Goal: Task Accomplishment & Management: Use online tool/utility

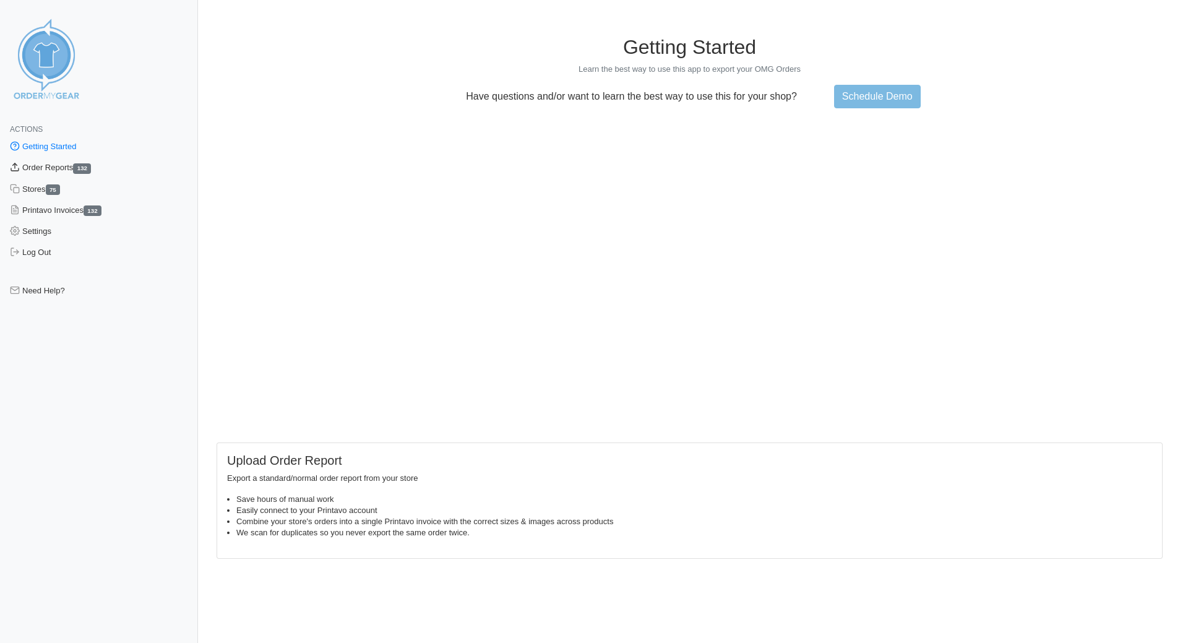
click at [52, 168] on link "Order Reports 132" at bounding box center [99, 167] width 198 height 21
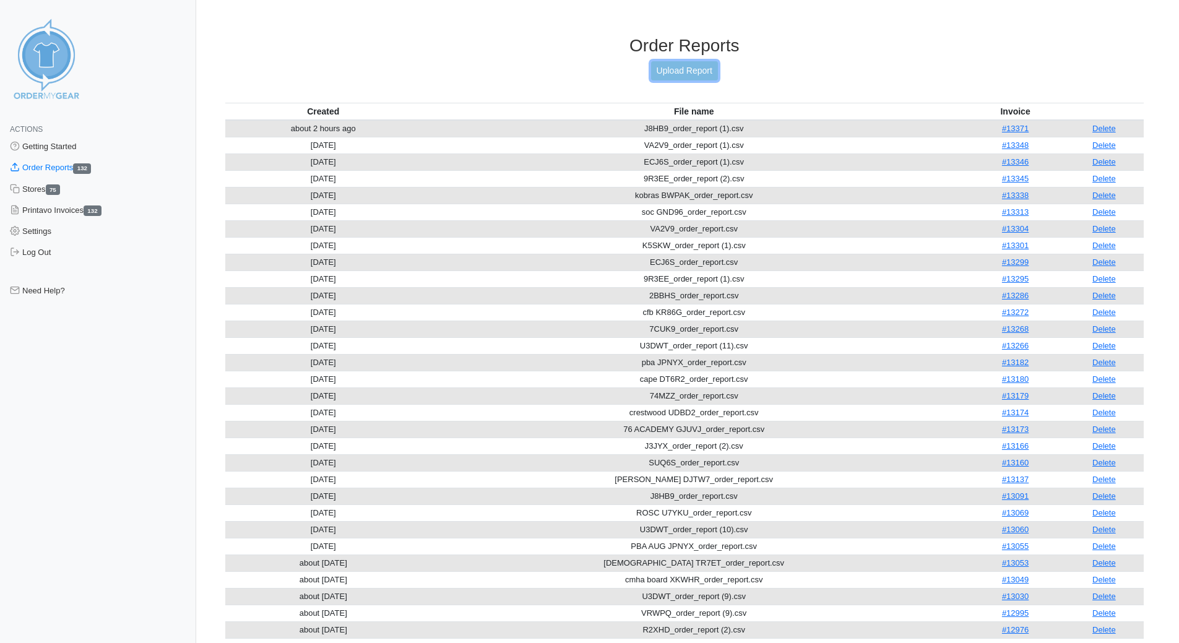
click at [706, 76] on link "Upload Report" at bounding box center [684, 70] width 67 height 19
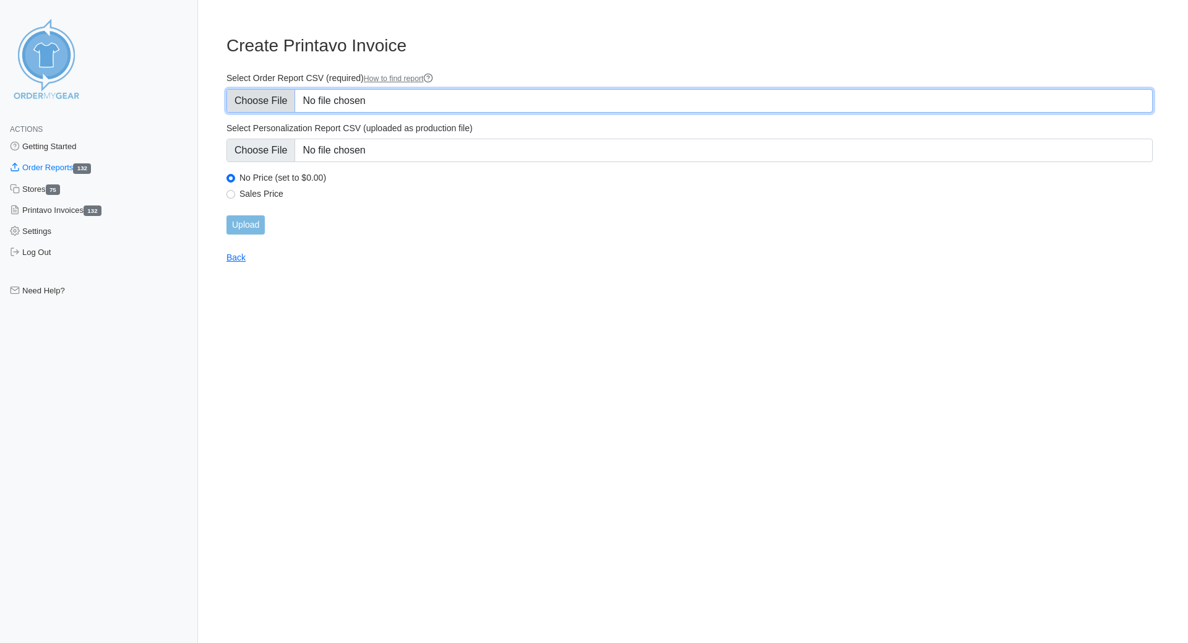
click at [264, 106] on input "Select Order Report CSV (required) How to find report" at bounding box center [690, 101] width 927 height 24
type input "C:\fakepath\nda E689T_order_report.csv"
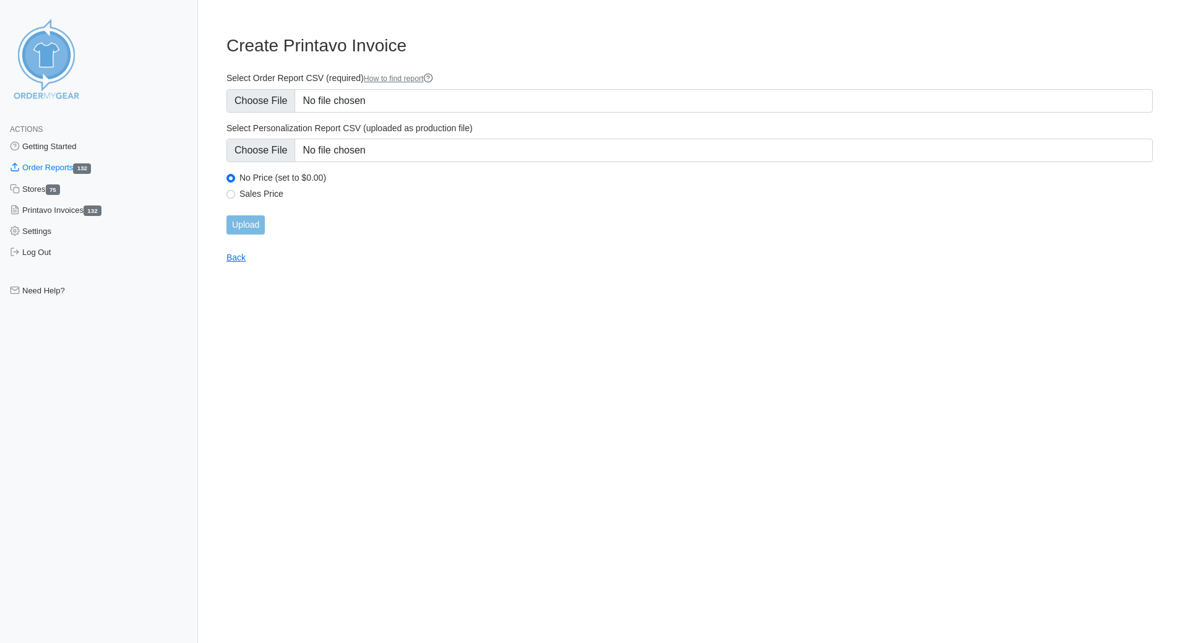
click at [235, 196] on div "Sales Price" at bounding box center [690, 195] width 927 height 15
click at [228, 194] on input "Sales Price" at bounding box center [231, 194] width 9 height 9
radio input "true"
click at [246, 228] on input "Upload" at bounding box center [246, 224] width 38 height 19
